Goal: Task Accomplishment & Management: Use online tool/utility

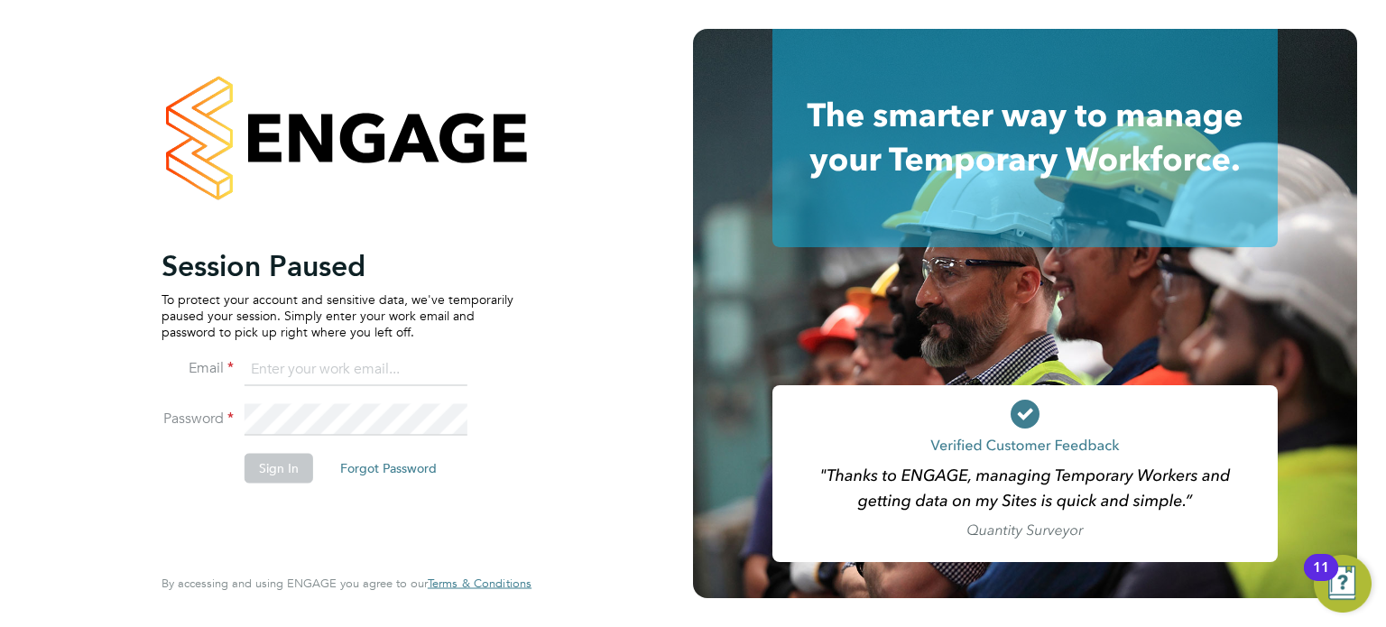
type input "amie.day@morganhunt.com"
click at [269, 473] on button "Sign In" at bounding box center [279, 468] width 69 height 29
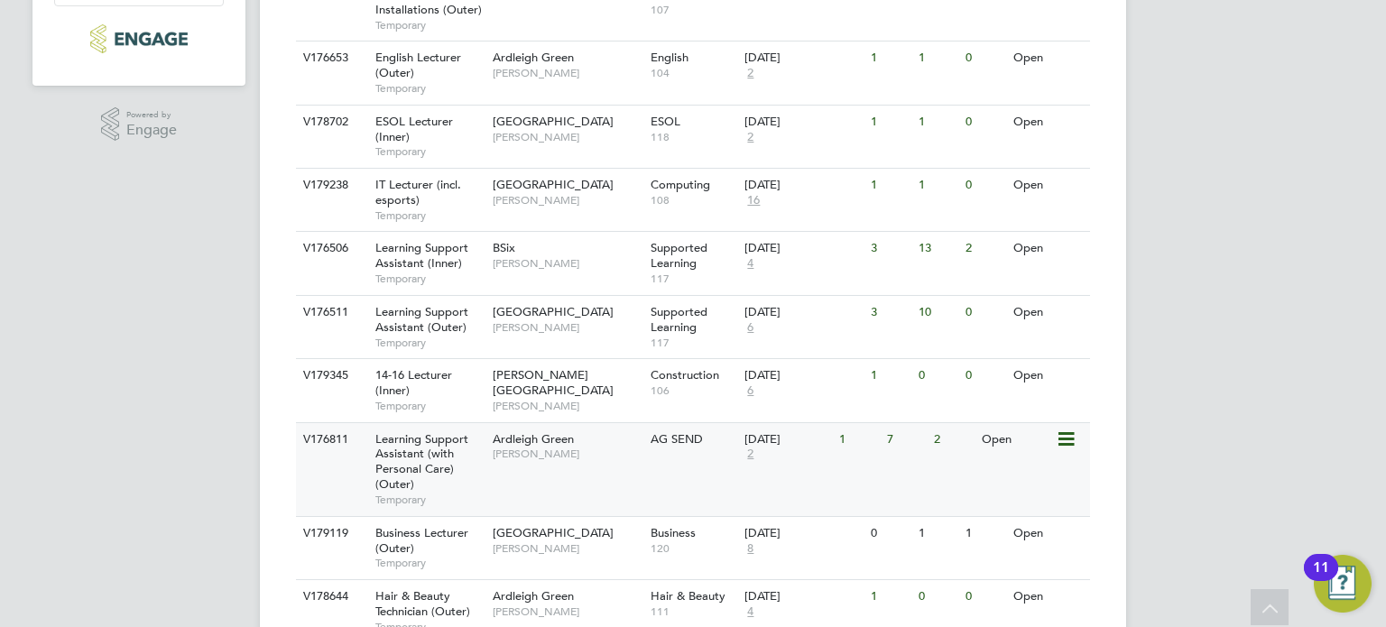
scroll to position [541, 0]
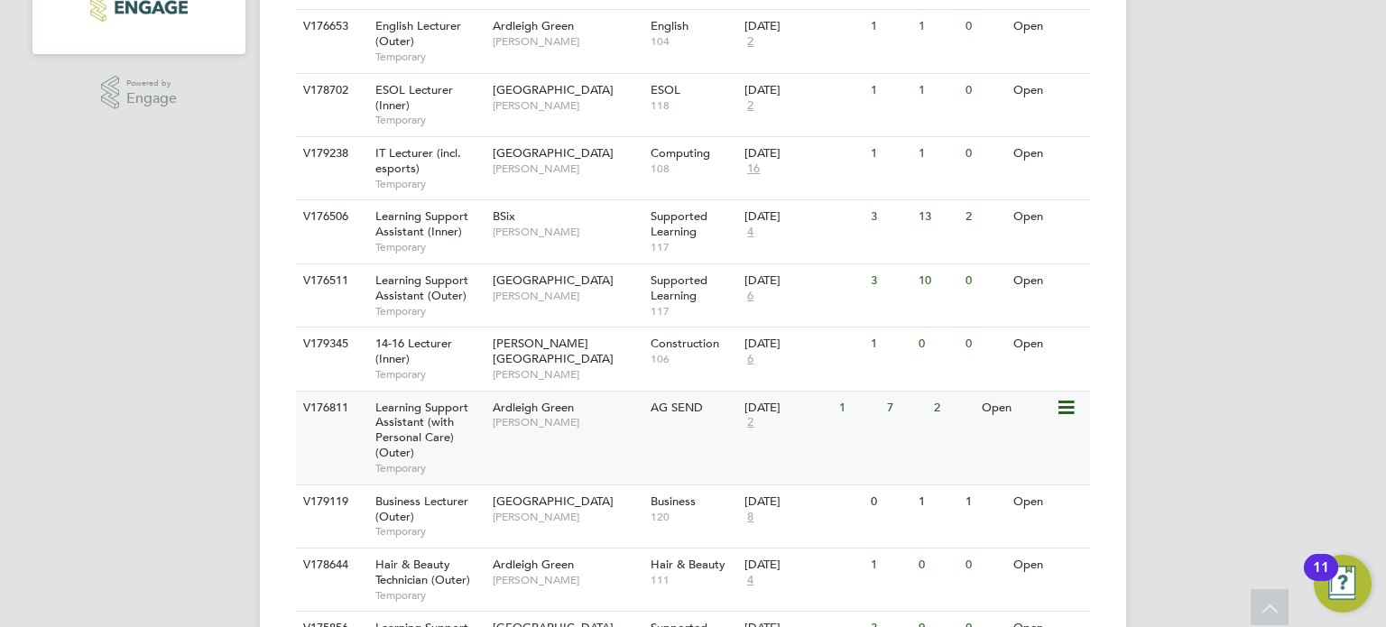
click at [568, 415] on span "[PERSON_NAME]" at bounding box center [567, 422] width 149 height 14
